Goal: Information Seeking & Learning: Learn about a topic

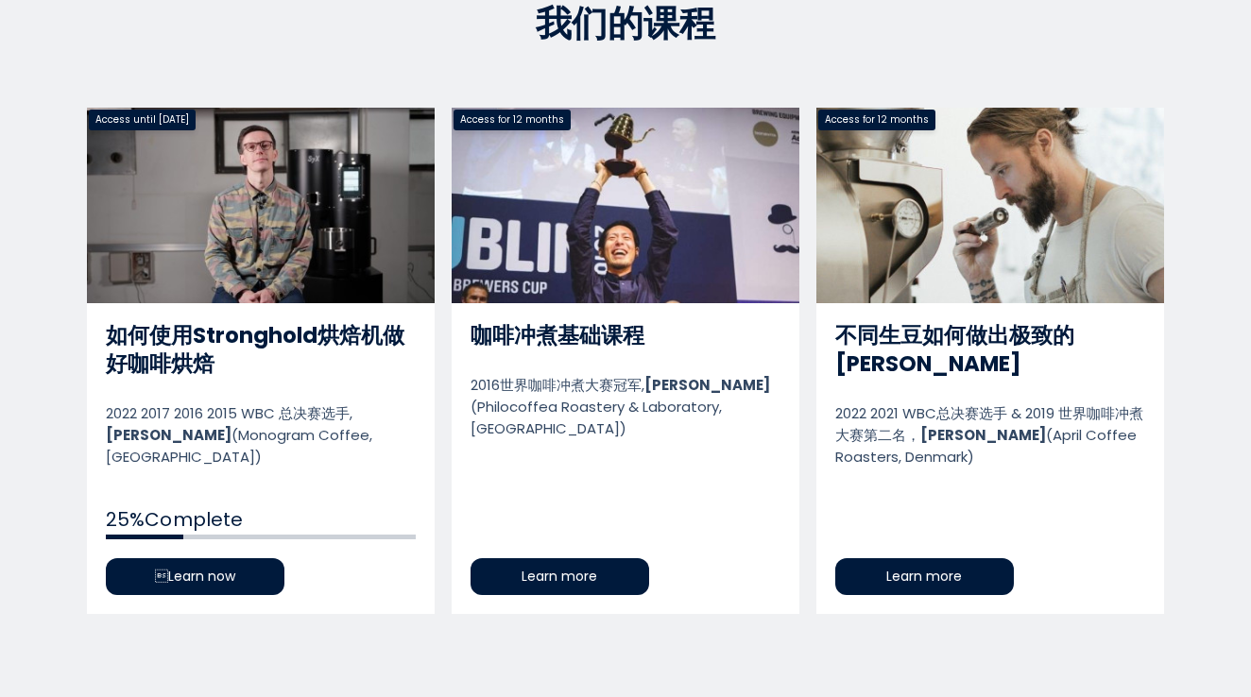
scroll to position [914, 0]
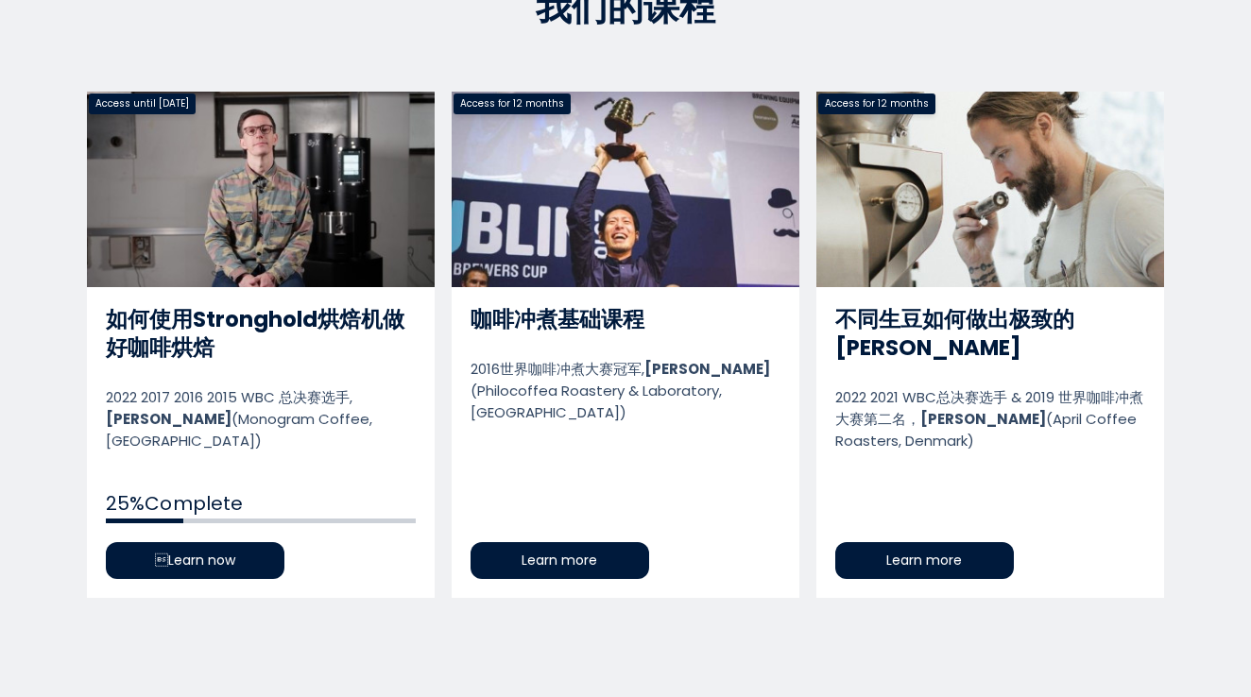
click at [188, 520] on link "如何使用Stronghold烘焙机做好咖啡烘焙" at bounding box center [261, 345] width 348 height 506
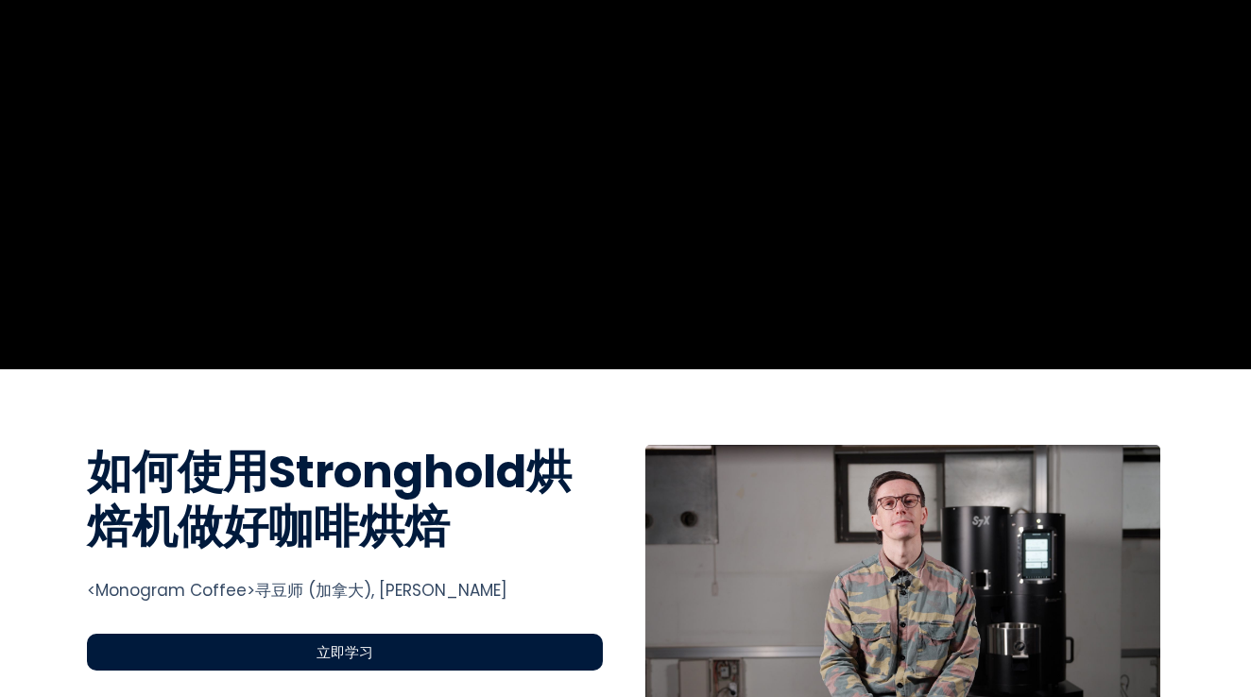
scroll to position [307, 0]
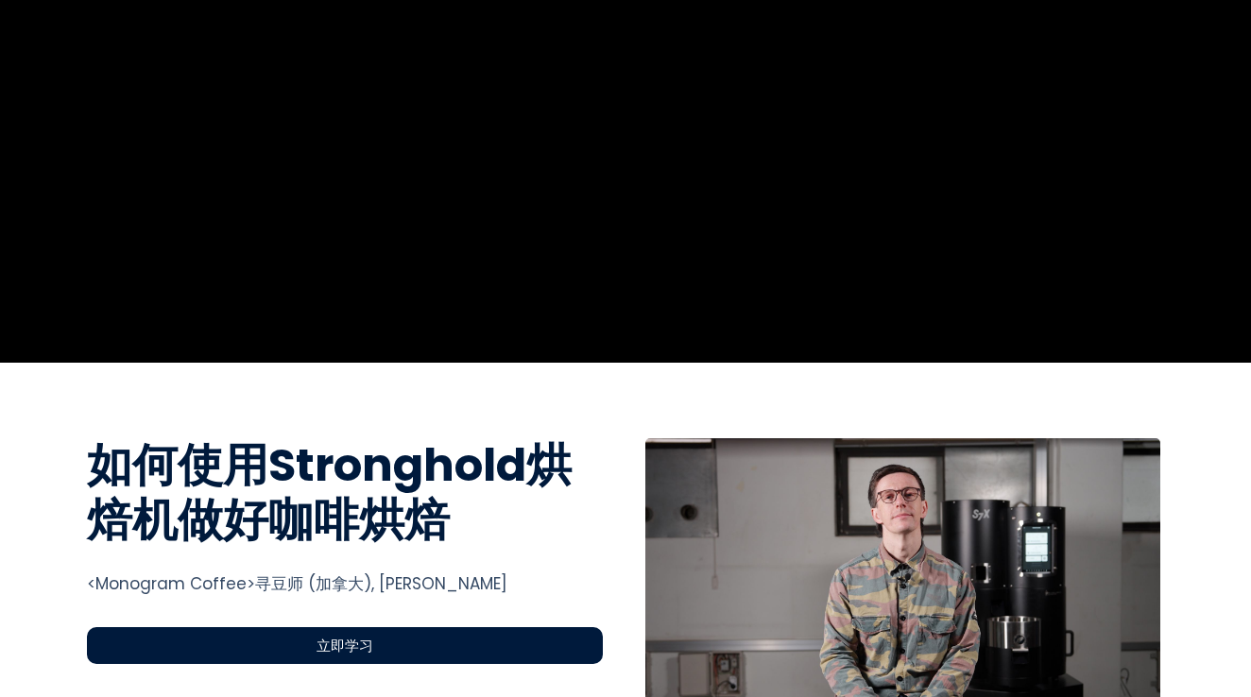
click at [425, 647] on div "立即学习" at bounding box center [345, 645] width 516 height 37
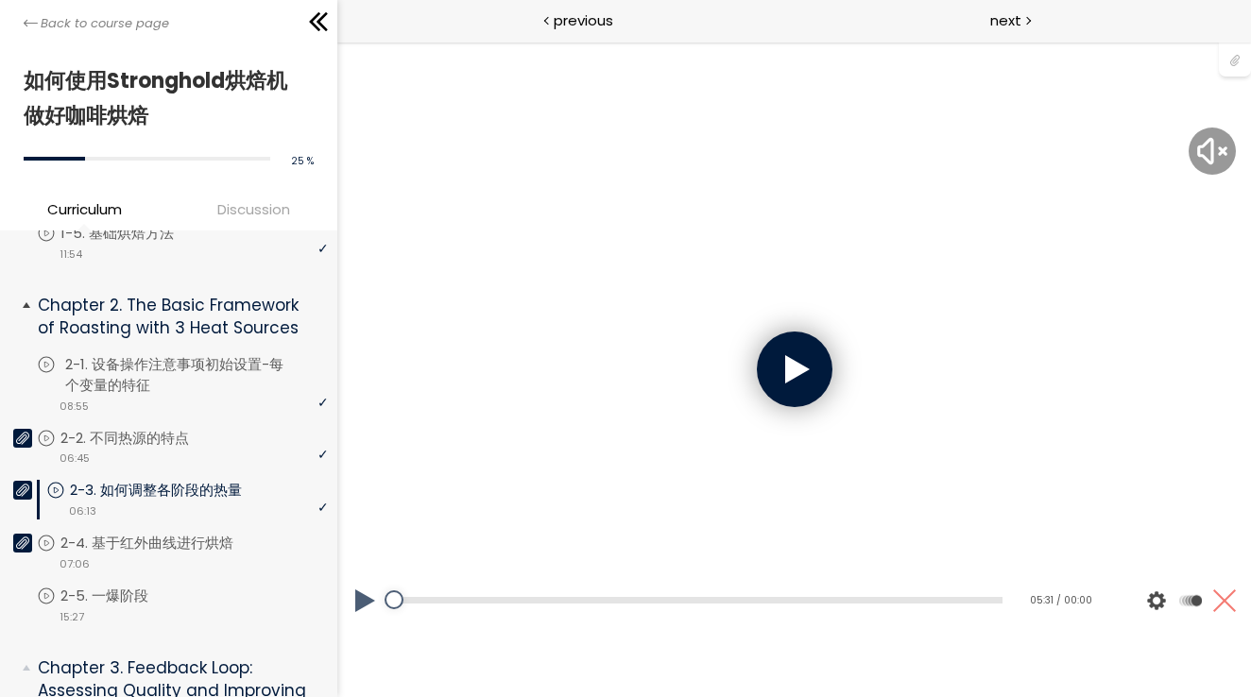
scroll to position [342, 0]
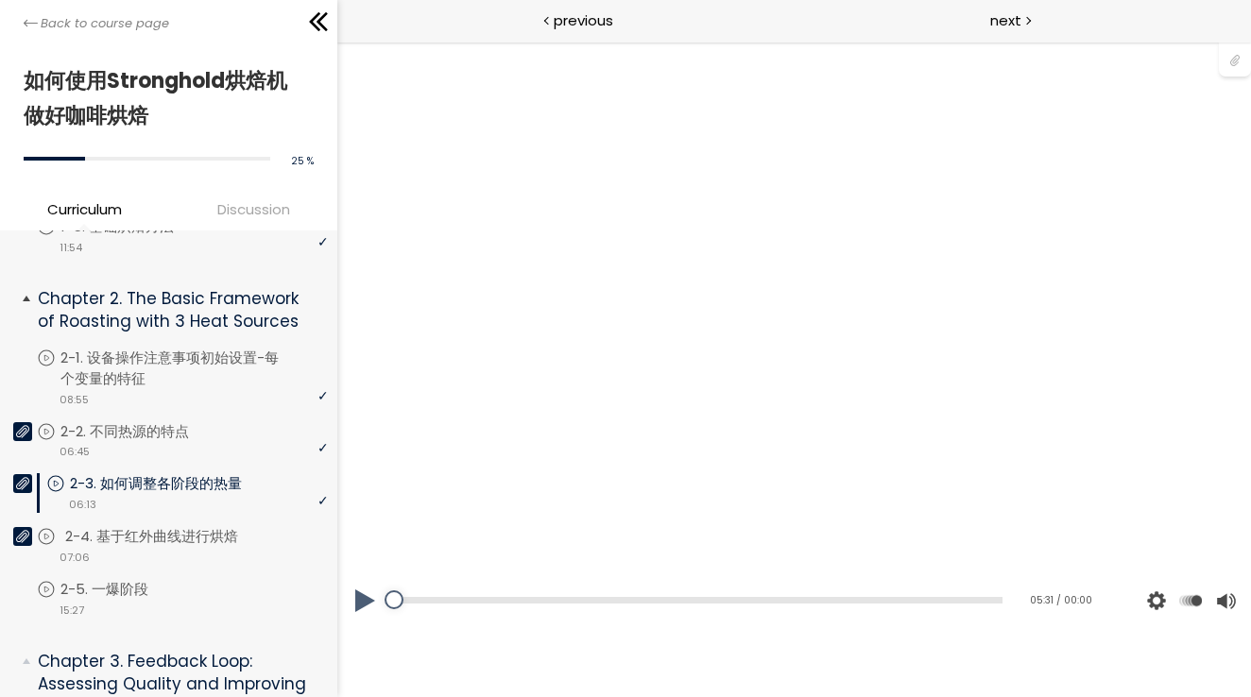
click at [257, 547] on div "video 07:06" at bounding box center [182, 556] width 291 height 19
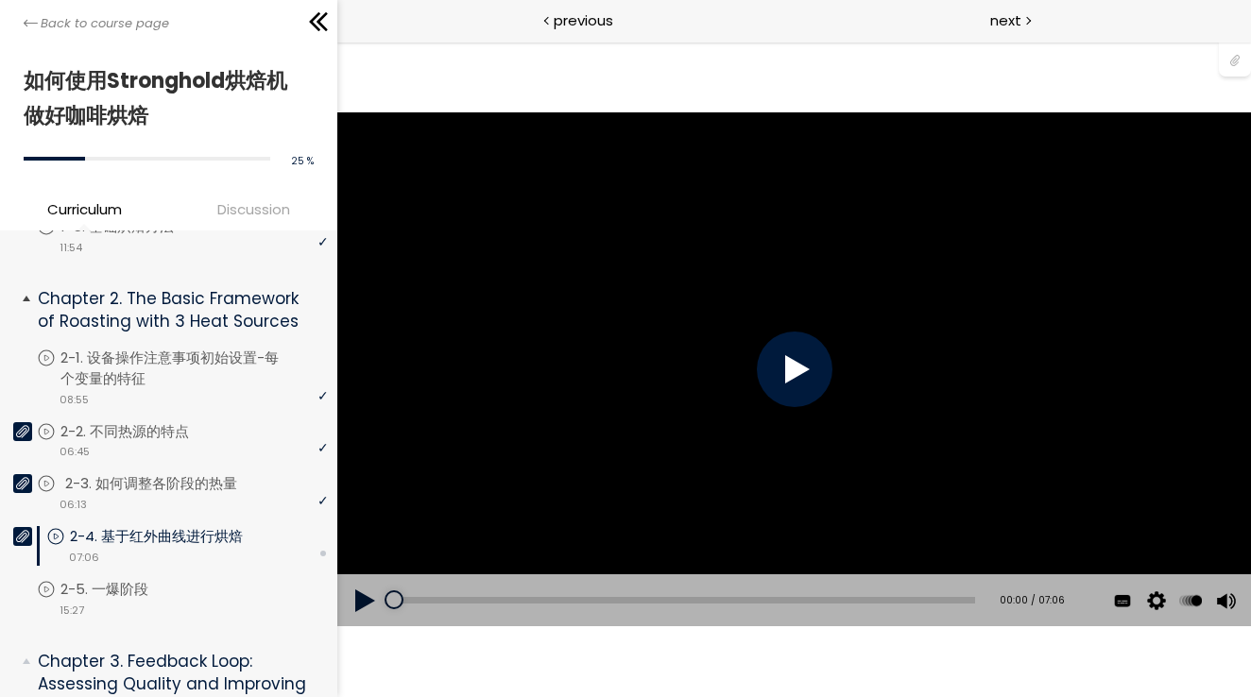
click at [207, 473] on p "2-3. 如何调整各阶段的热量" at bounding box center [170, 483] width 210 height 21
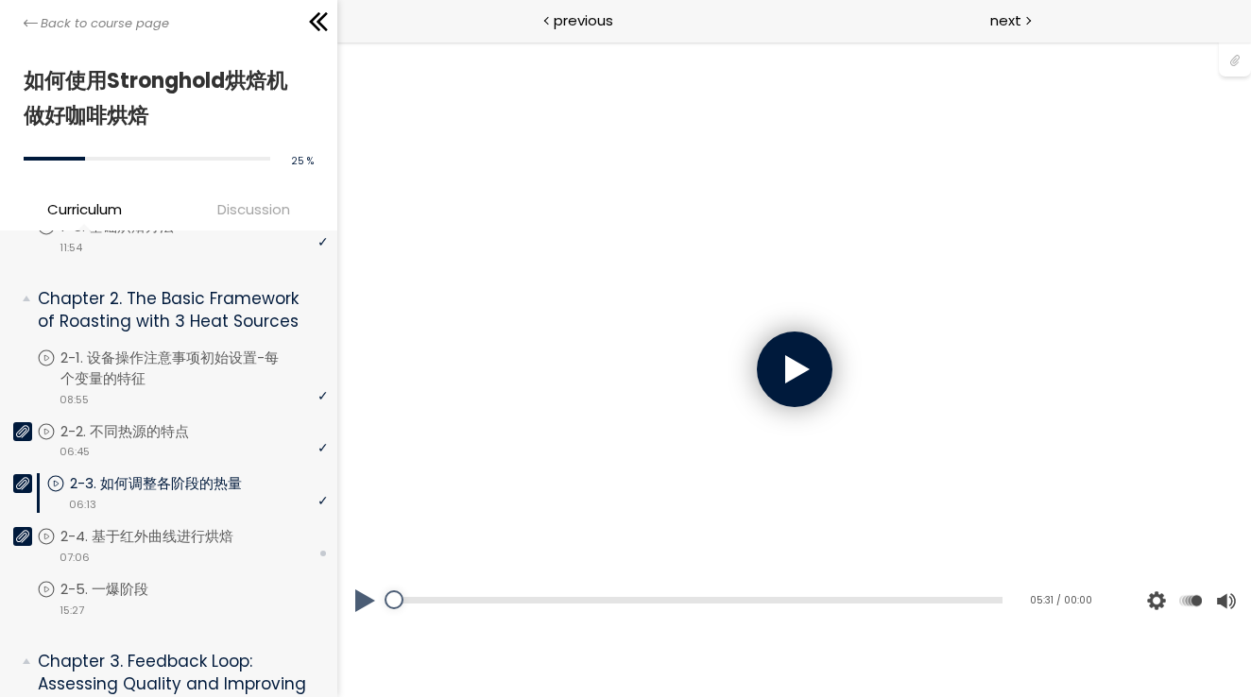
click at [815, 378] on div at bounding box center [795, 370] width 76 height 76
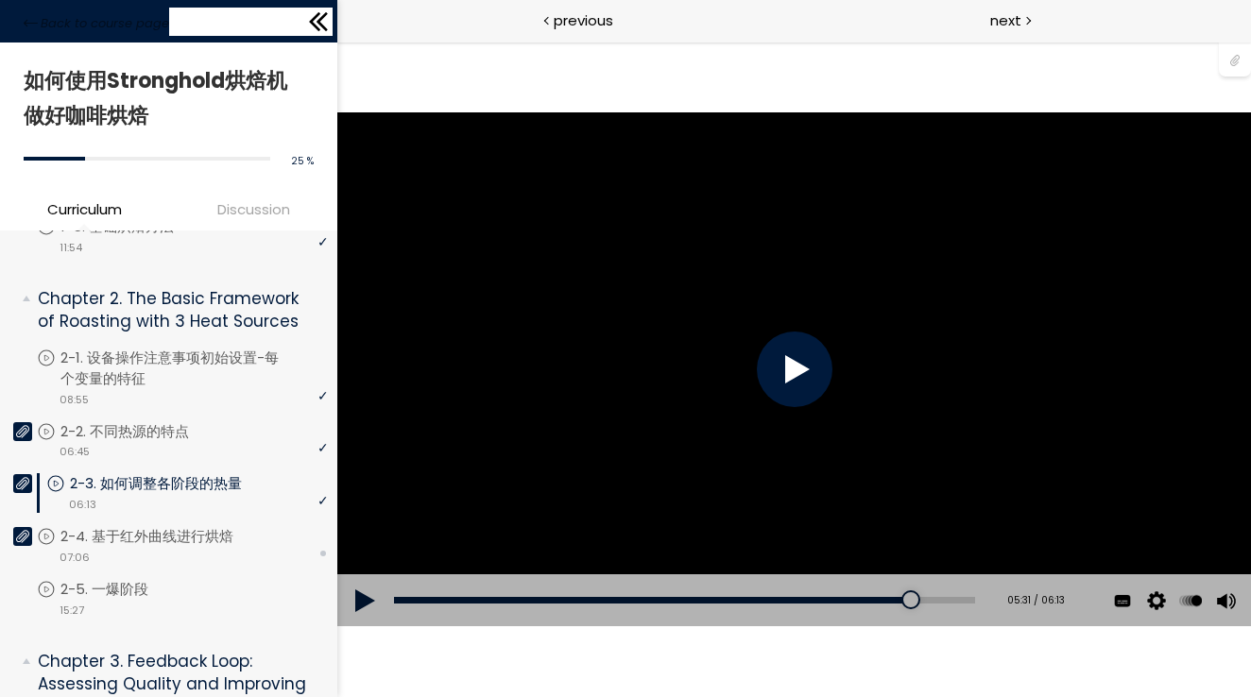
click at [327, 23] on icon at bounding box center [318, 22] width 28 height 28
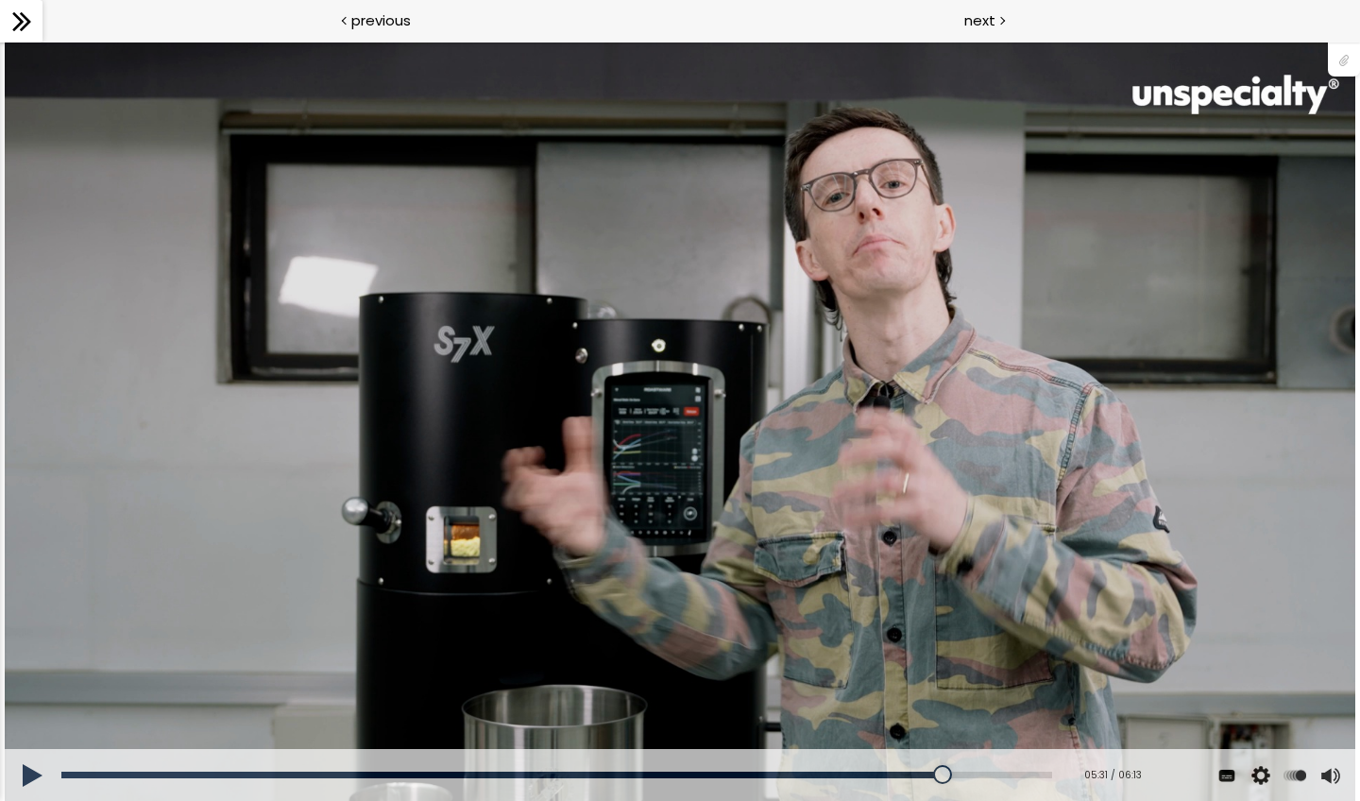
click at [35, 696] on button at bounding box center [33, 775] width 57 height 53
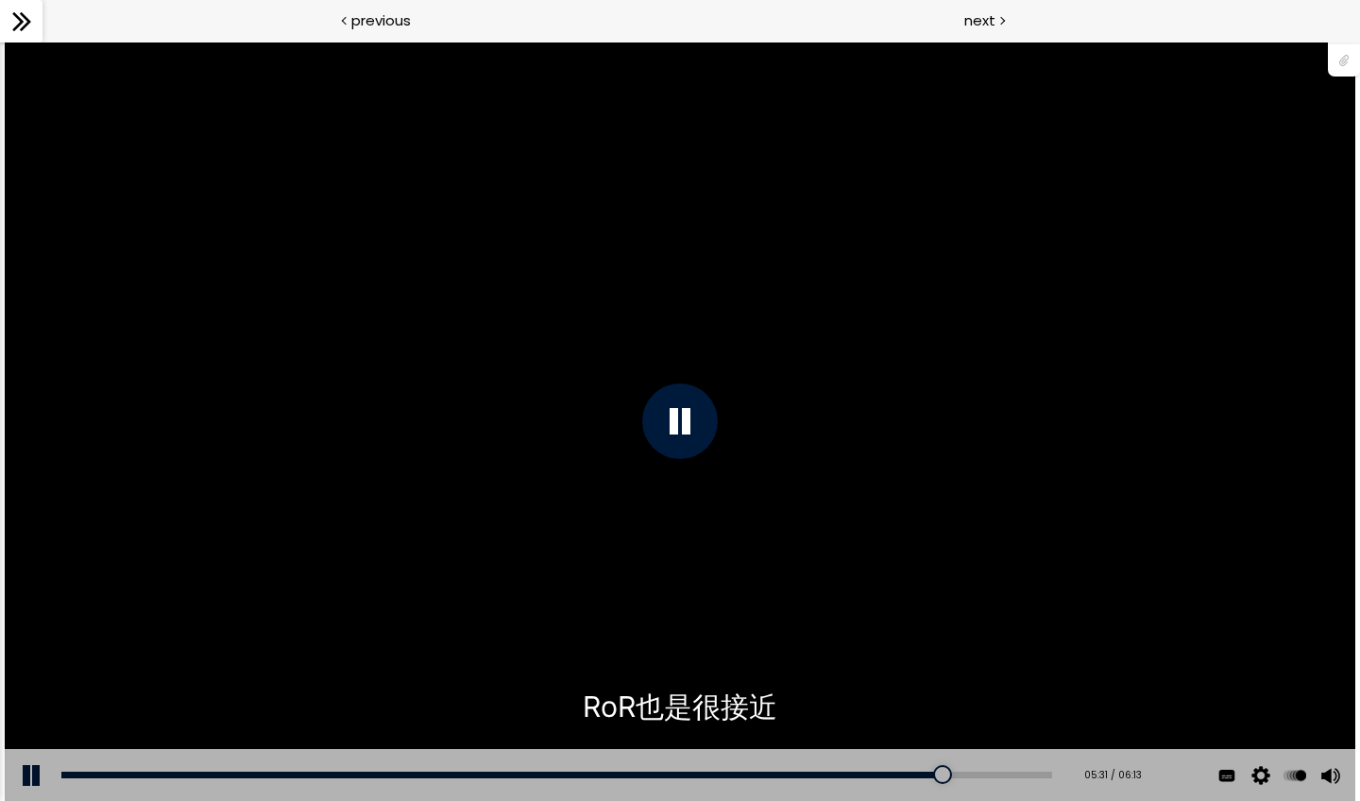
click at [27, 696] on div "The video is loading... 点击播放声音 @keyframes VOLUME_SMALL_WAVE_FLASH { 0% { opacit…" at bounding box center [680, 422] width 1350 height 760
click at [27, 696] on button at bounding box center [33, 775] width 57 height 53
click at [167, 570] on div "您可以点击上方的 📎 下载烘焙曲线。" at bounding box center [680, 422] width 1350 height 760
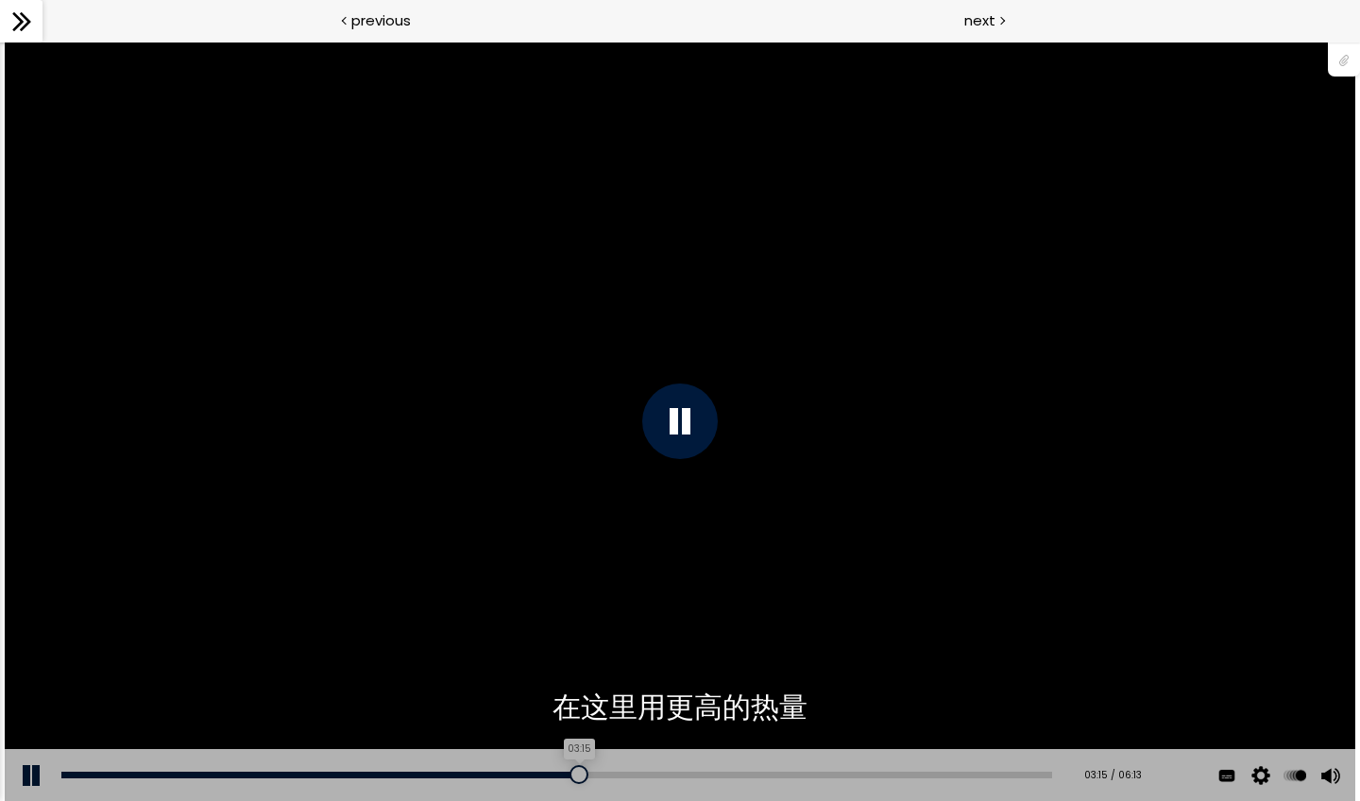
click at [583, 696] on div "03:15" at bounding box center [556, 775] width 991 height 7
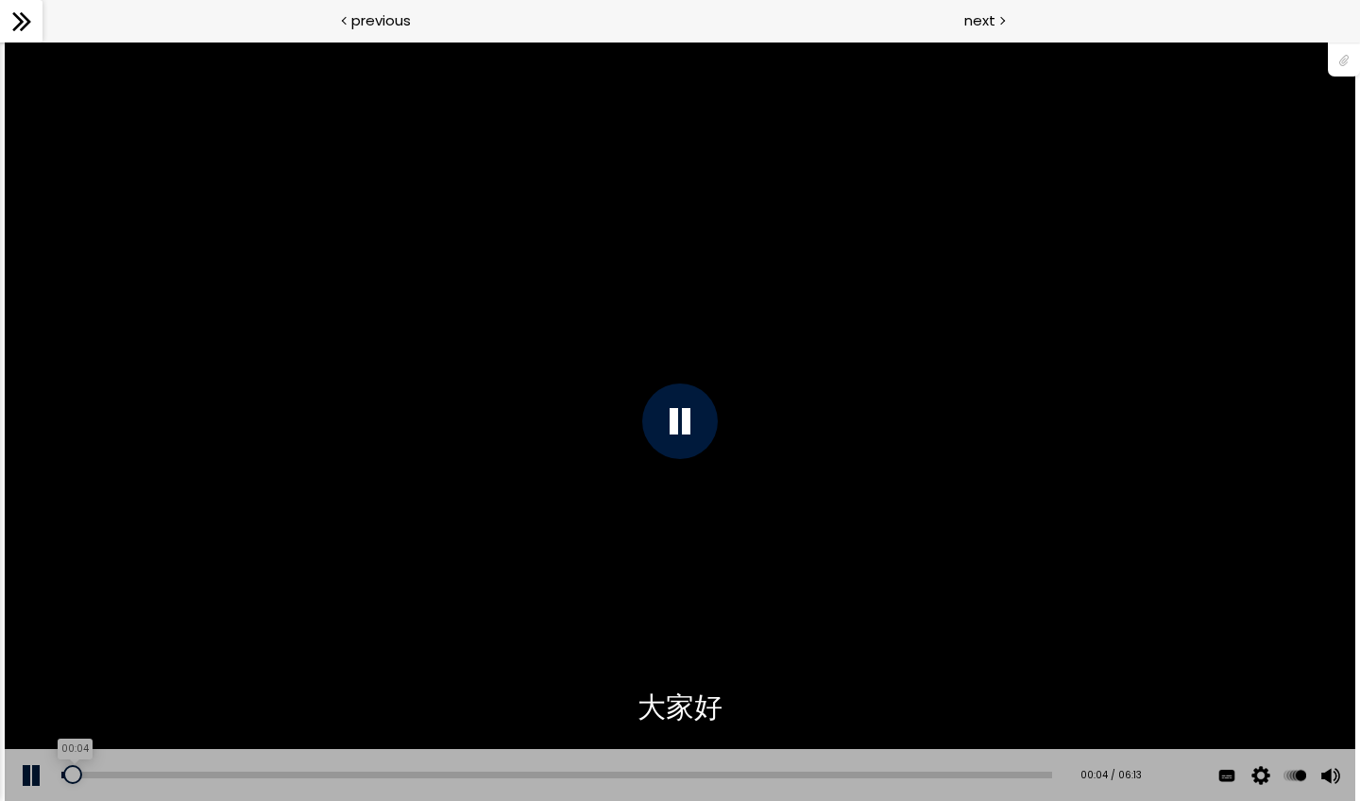
click at [73, 696] on div "00:04" at bounding box center [556, 775] width 991 height 7
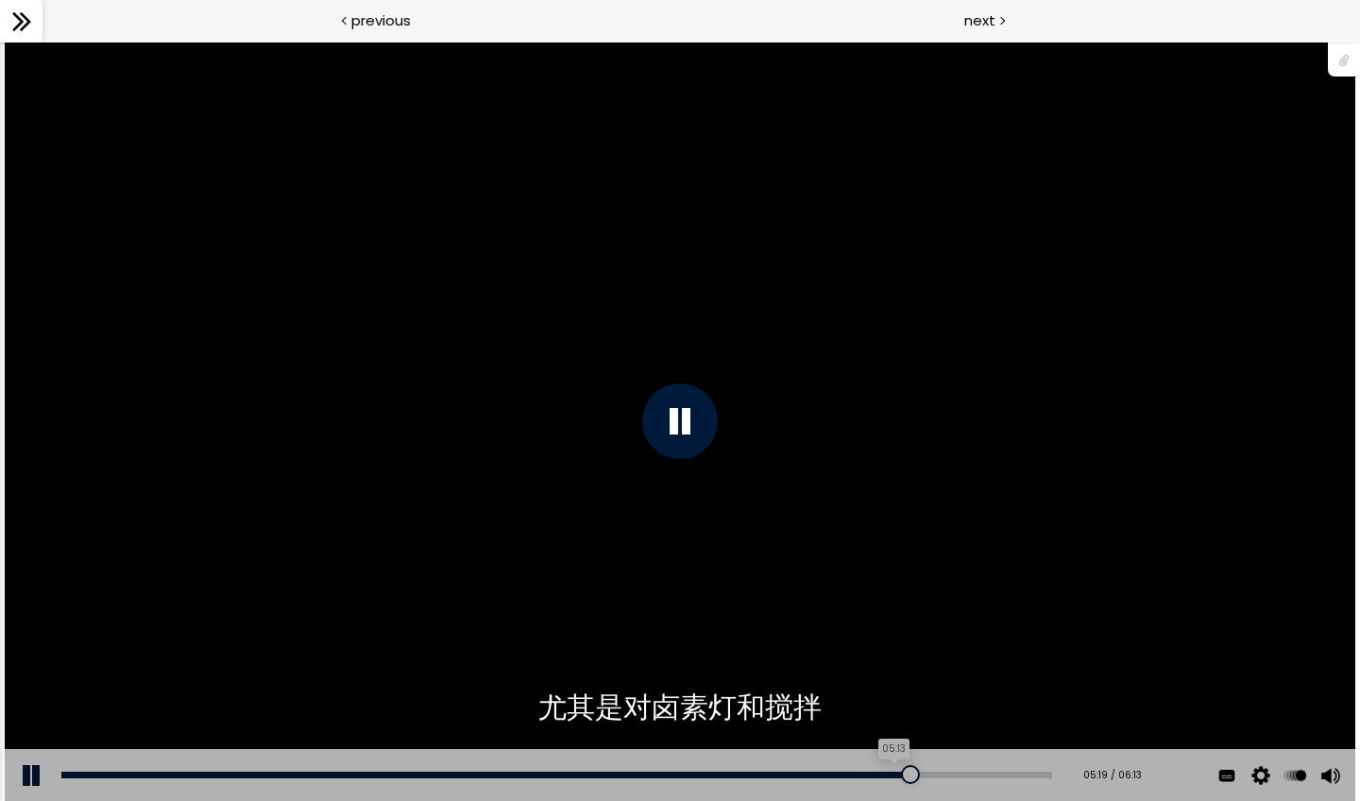
click at [899, 696] on div "05:13" at bounding box center [556, 775] width 991 height 7
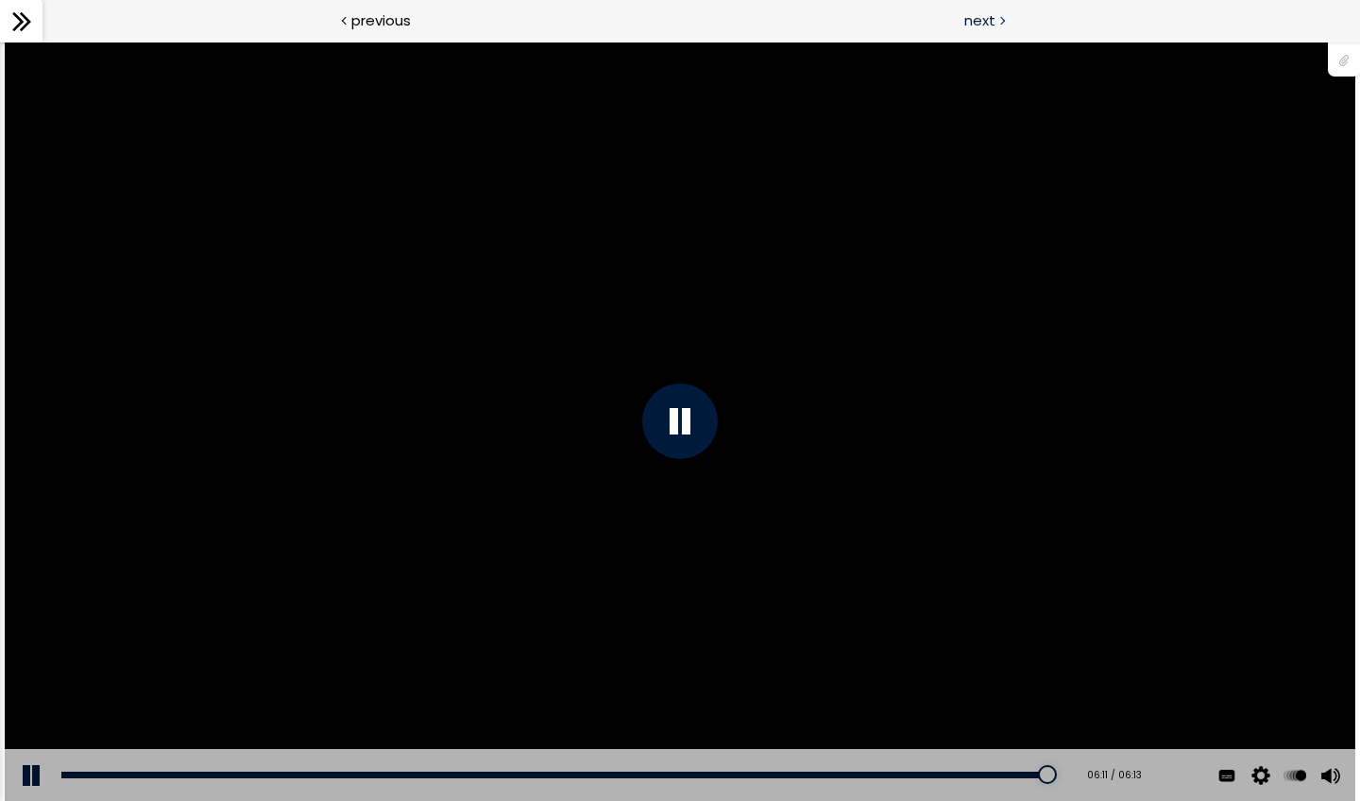
click at [980, 4] on div "next" at bounding box center [1020, 21] width 680 height 43
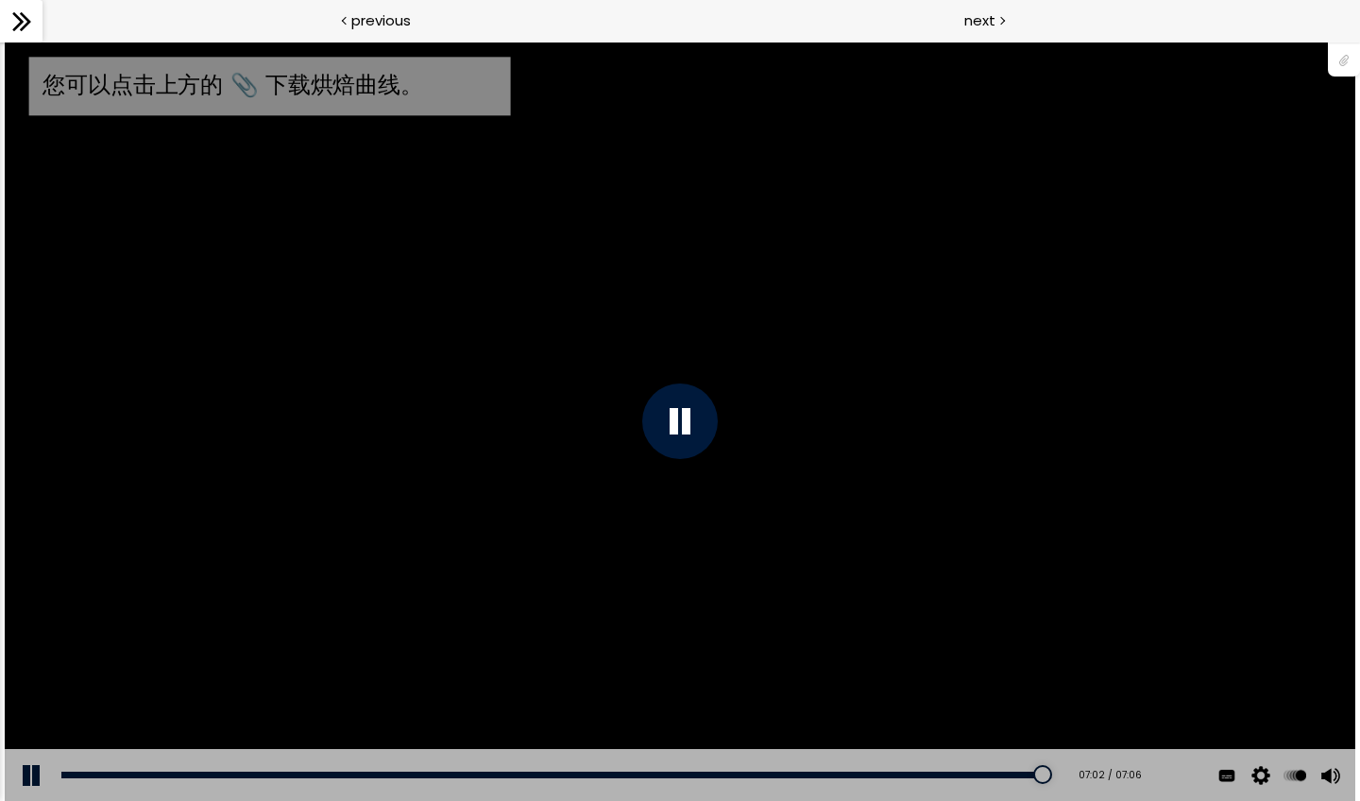
click at [29, 31] on icon at bounding box center [22, 22] width 28 height 28
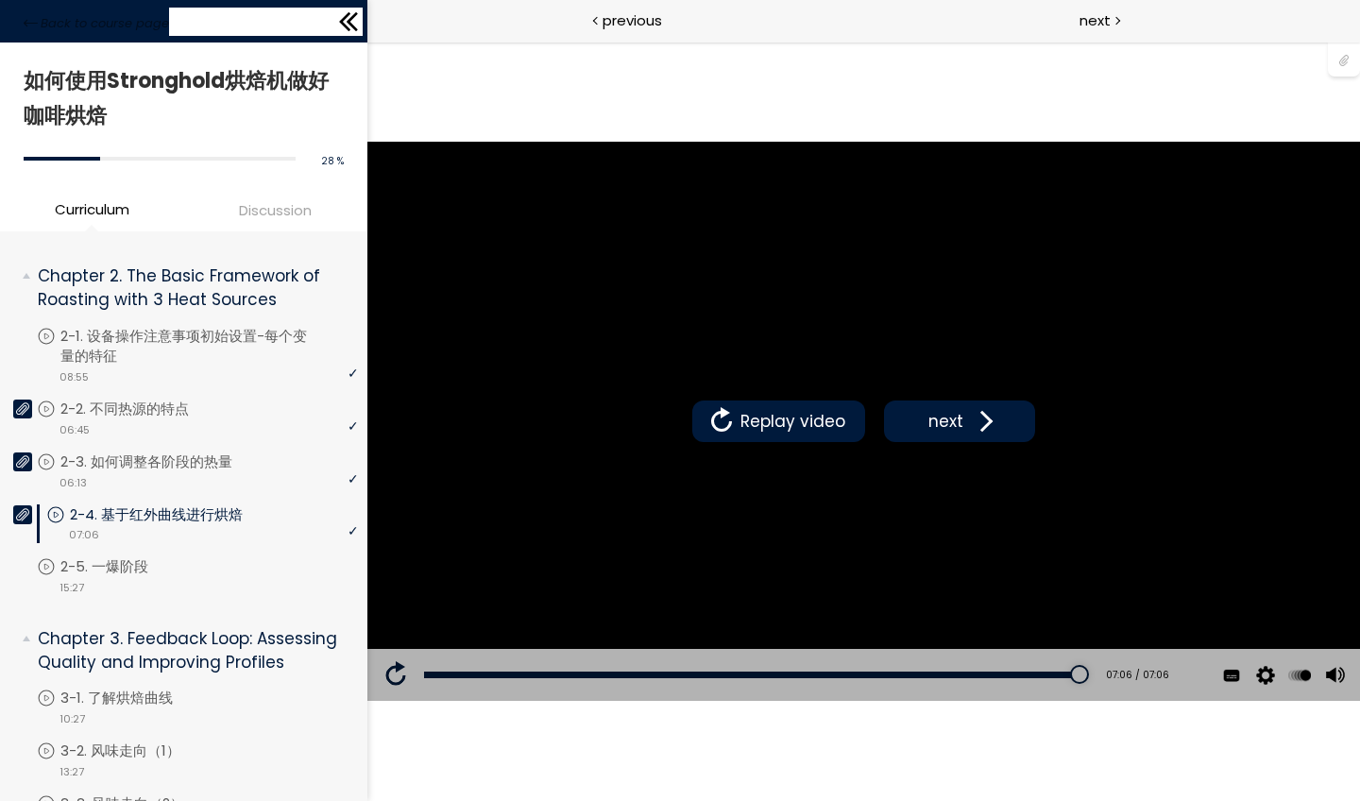
click at [354, 30] on icon at bounding box center [348, 22] width 28 height 28
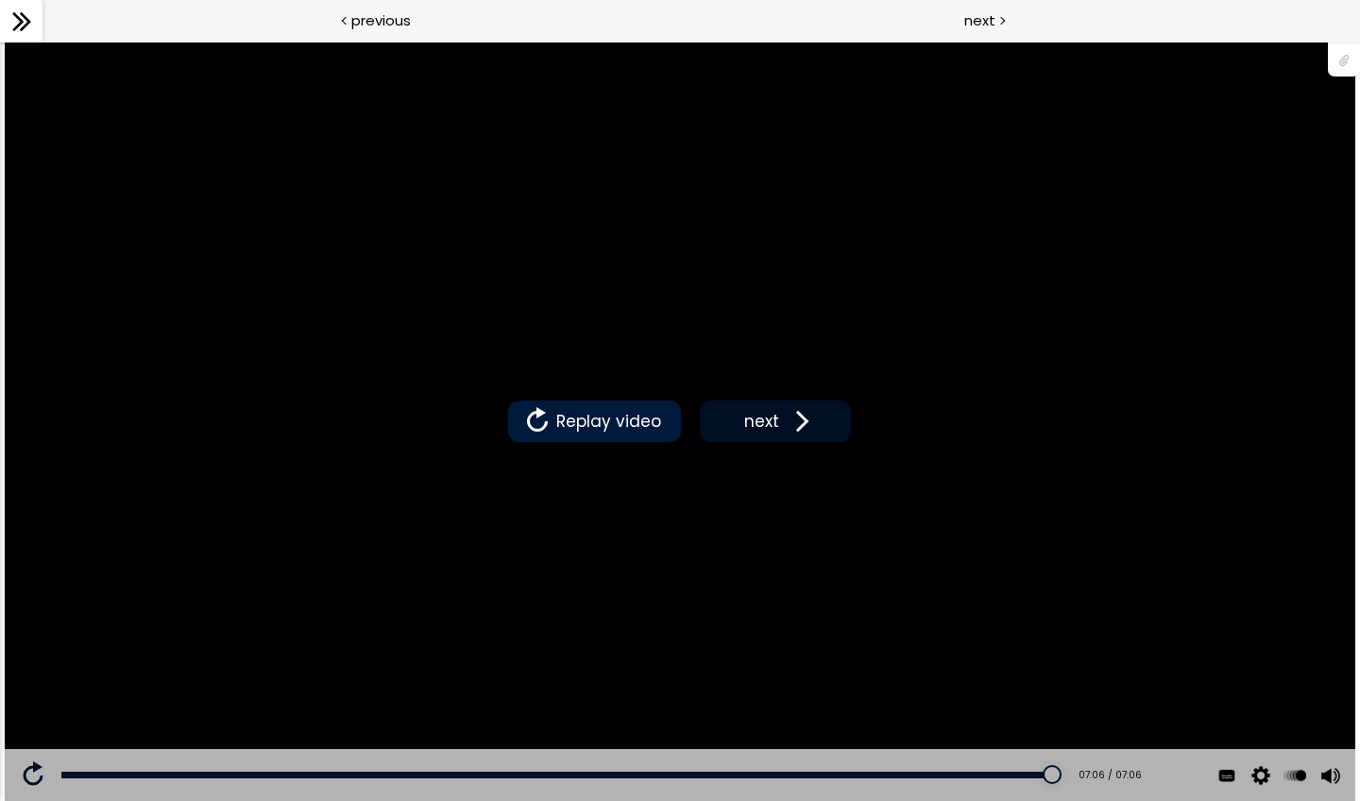
click at [769, 413] on span "next" at bounding box center [762, 421] width 44 height 25
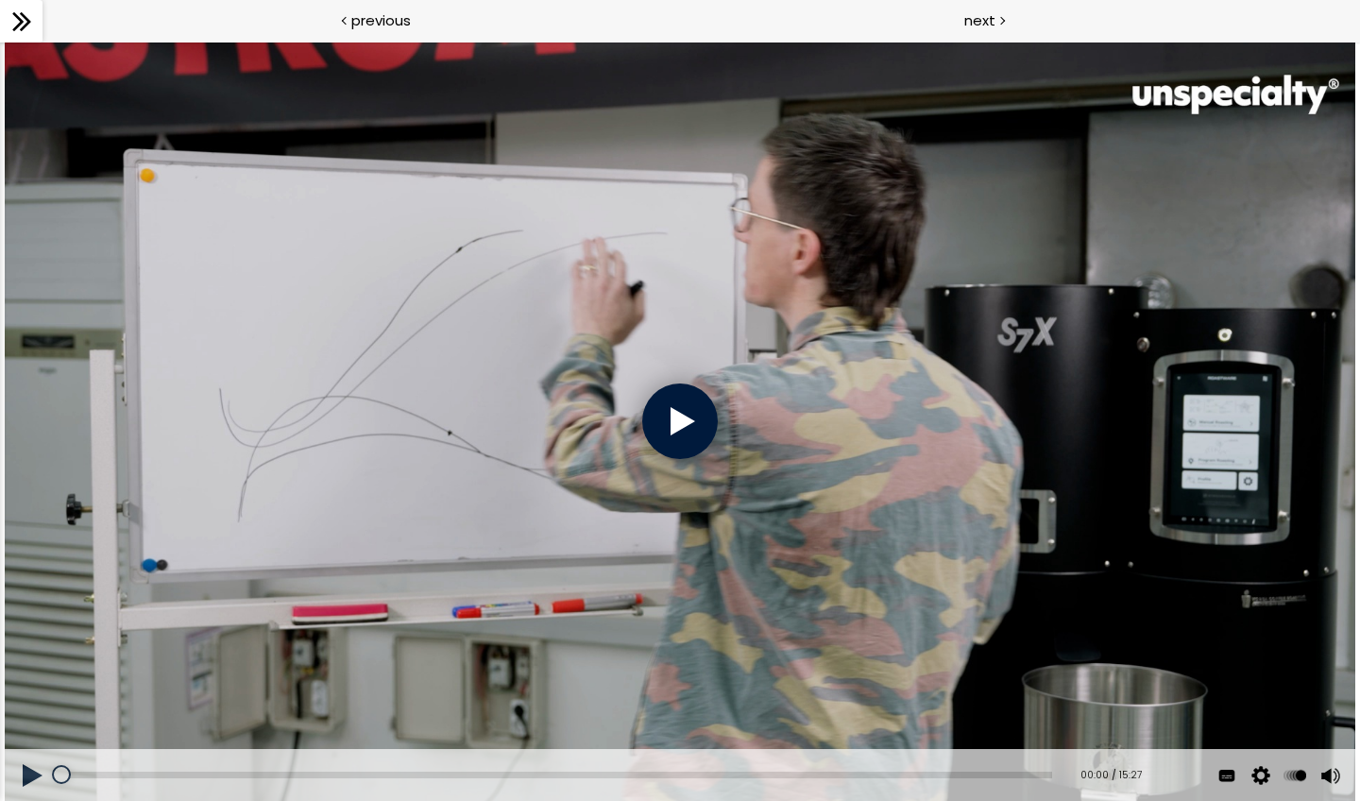
click at [697, 421] on div at bounding box center [680, 422] width 76 height 76
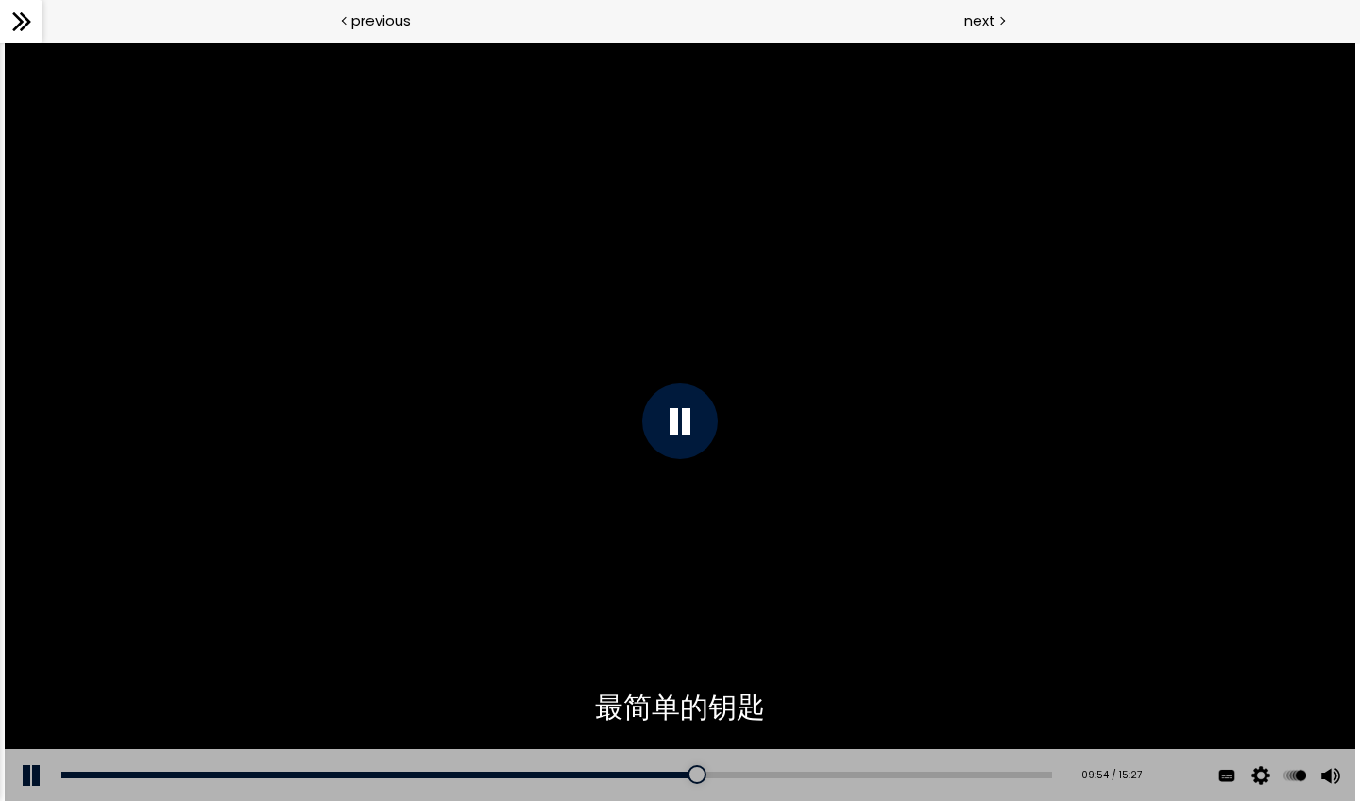
click at [26, 24] on icon at bounding box center [25, 21] width 11 height 19
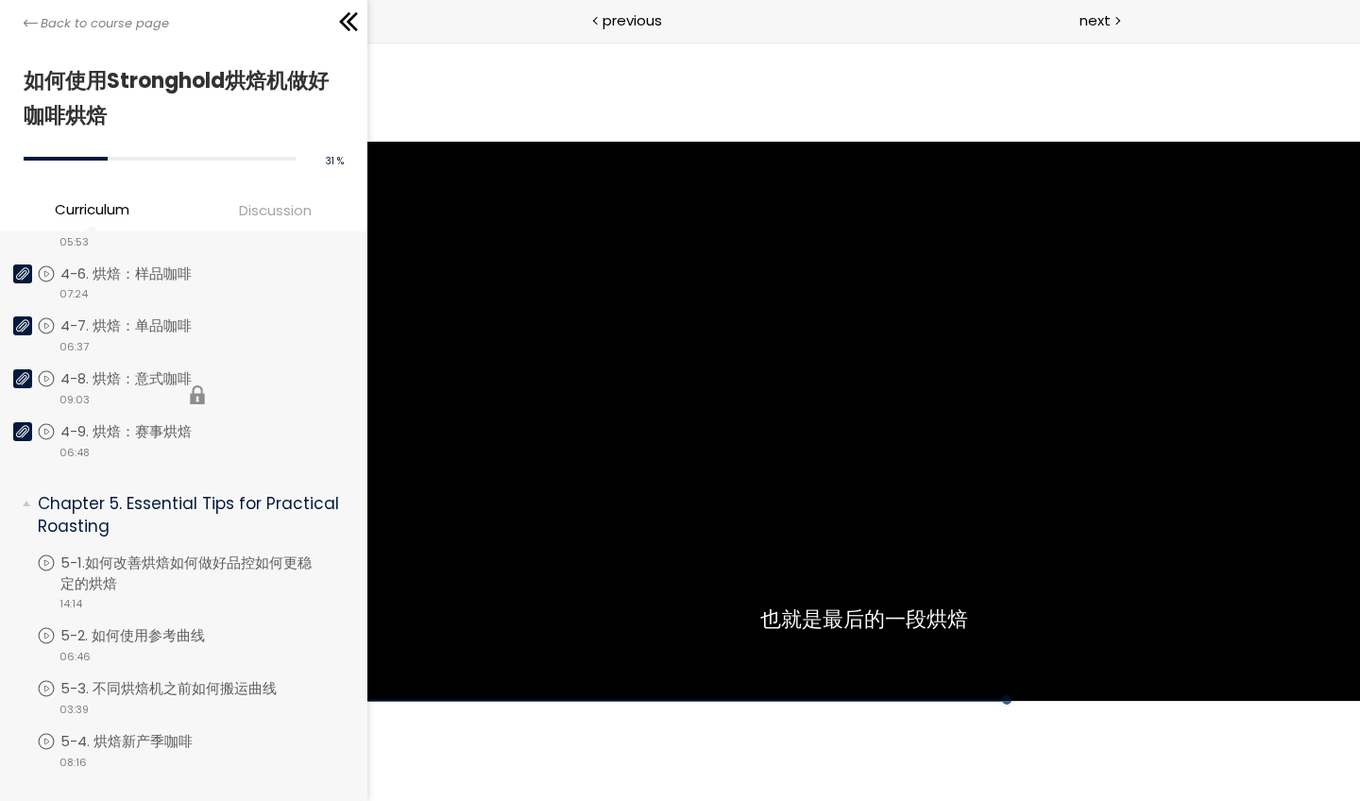
scroll to position [1351, 0]
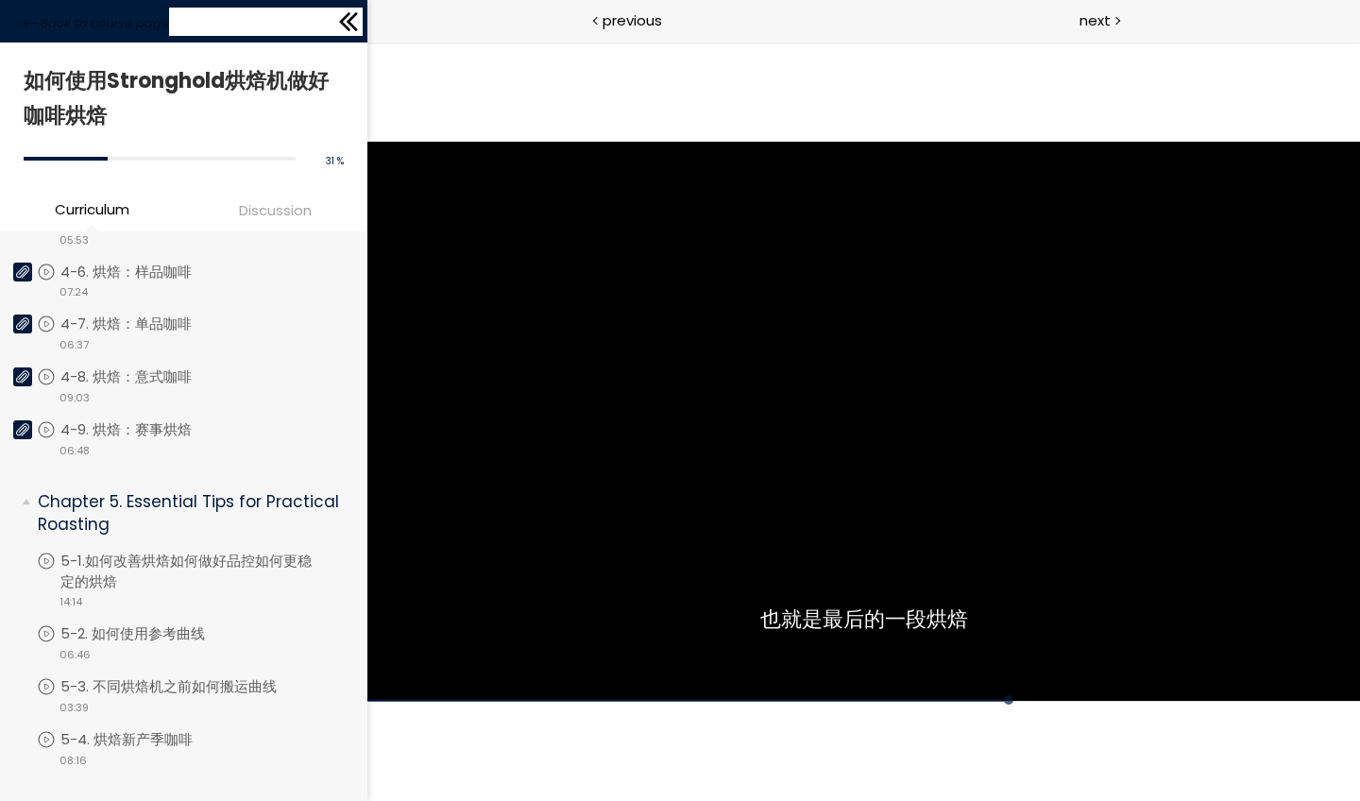
click at [339, 26] on icon at bounding box center [348, 22] width 28 height 28
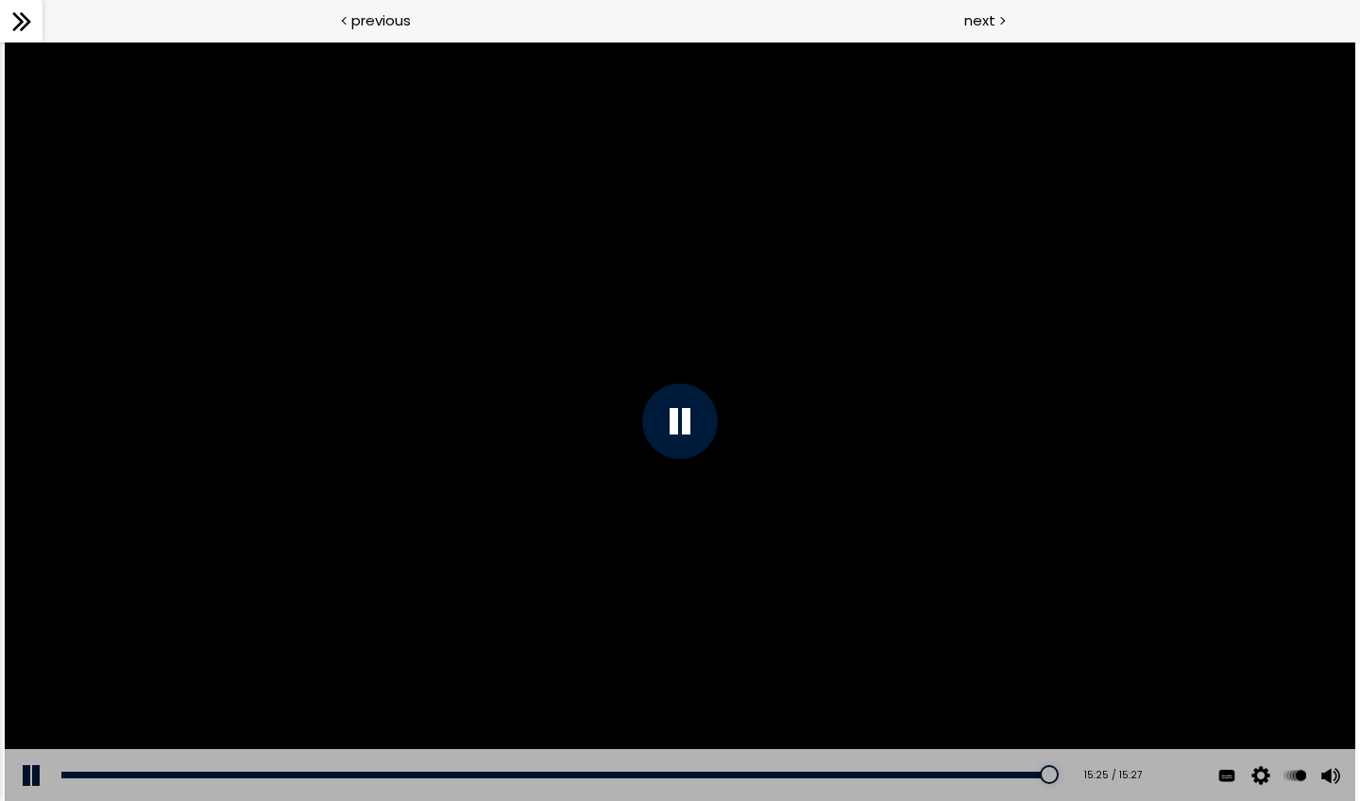
click at [26, 22] on icon at bounding box center [25, 21] width 11 height 19
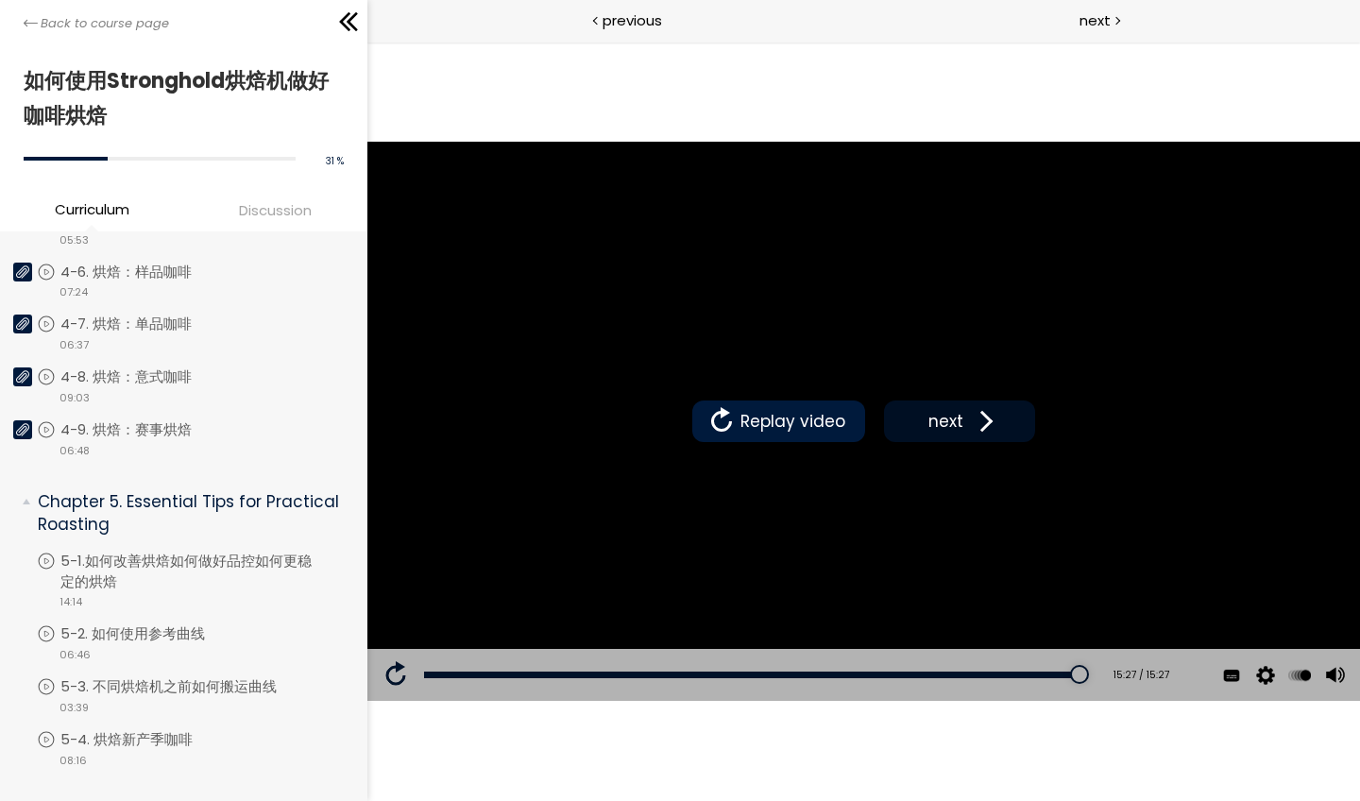
click at [945, 426] on span "next" at bounding box center [945, 421] width 44 height 25
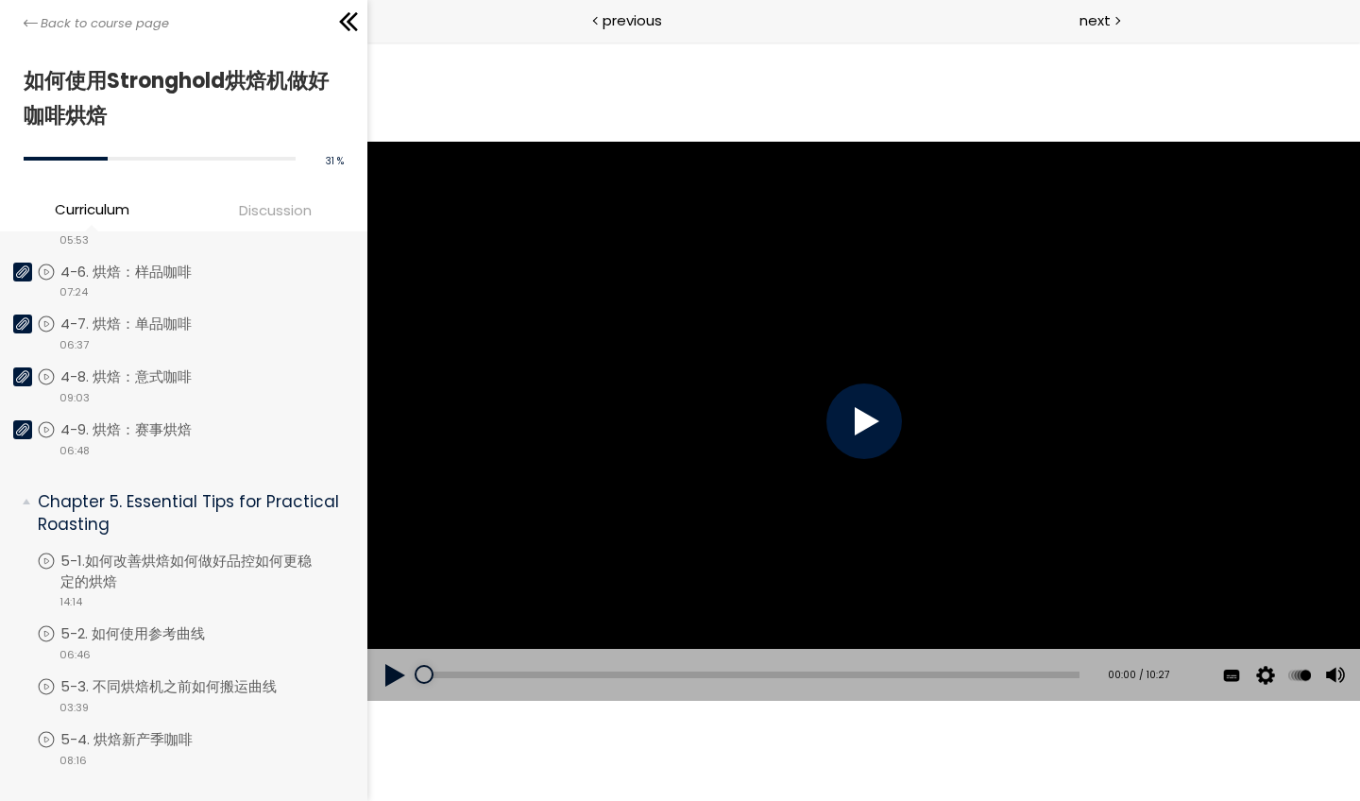
click at [871, 408] on div at bounding box center [864, 422] width 76 height 76
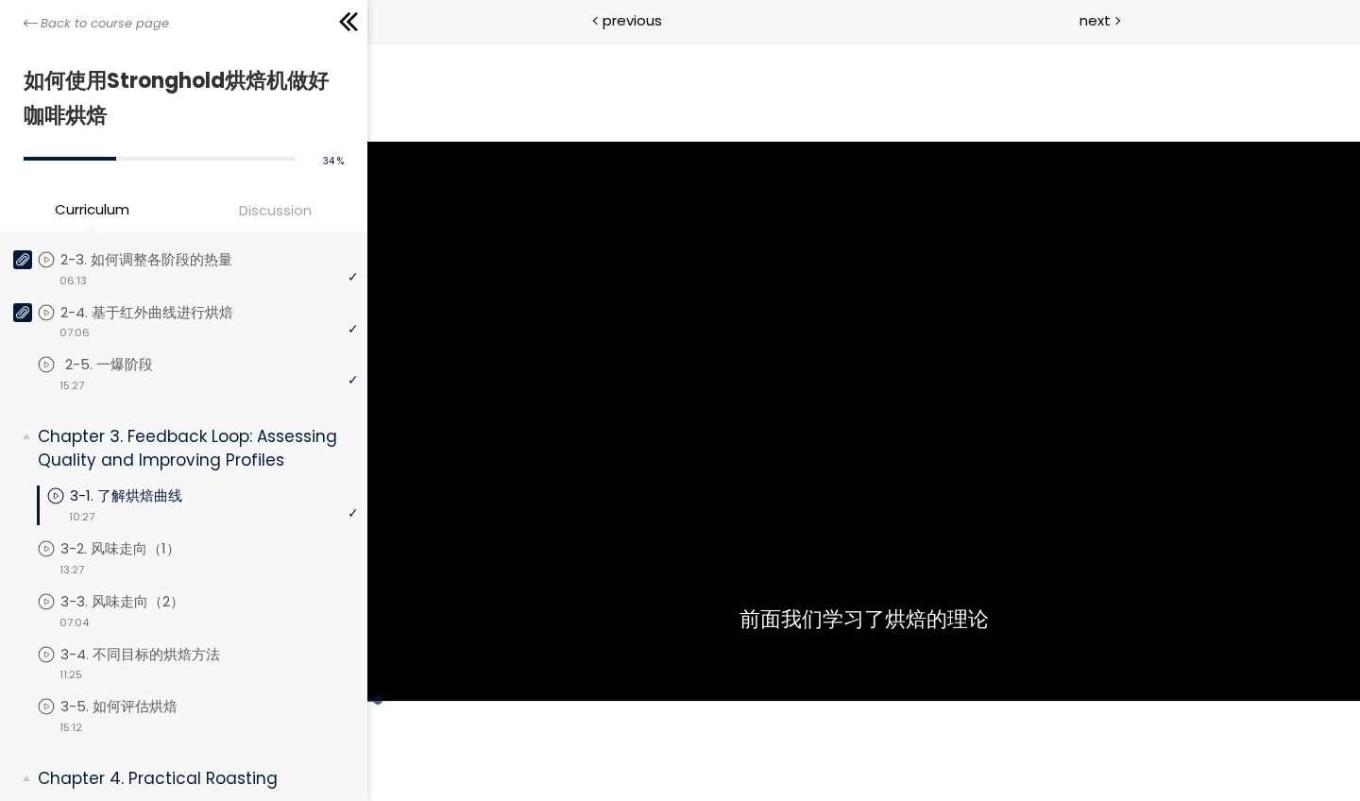
scroll to position [556, 0]
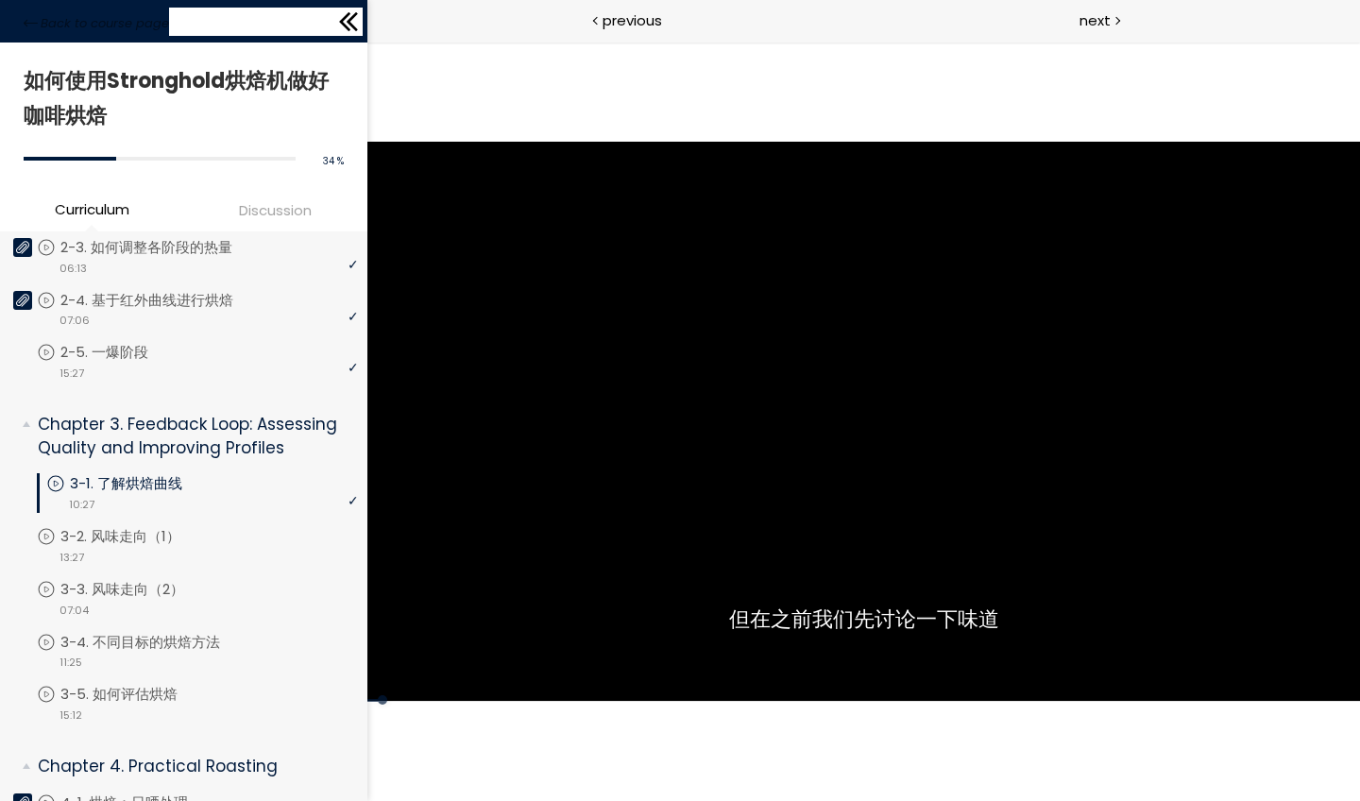
click at [359, 9] on icon at bounding box center [348, 22] width 28 height 28
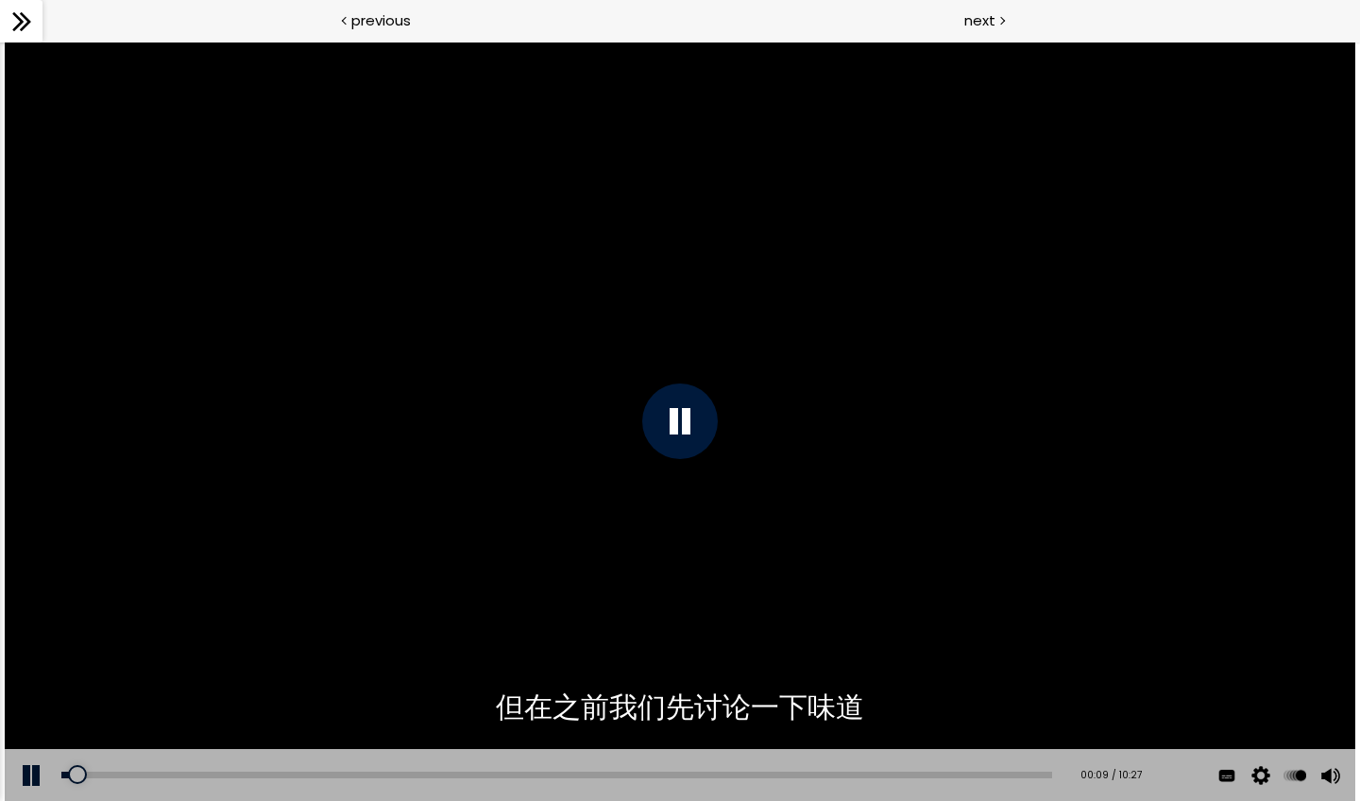
click at [701, 504] on div at bounding box center [680, 422] width 1350 height 760
